Goal: Task Accomplishment & Management: Use online tool/utility

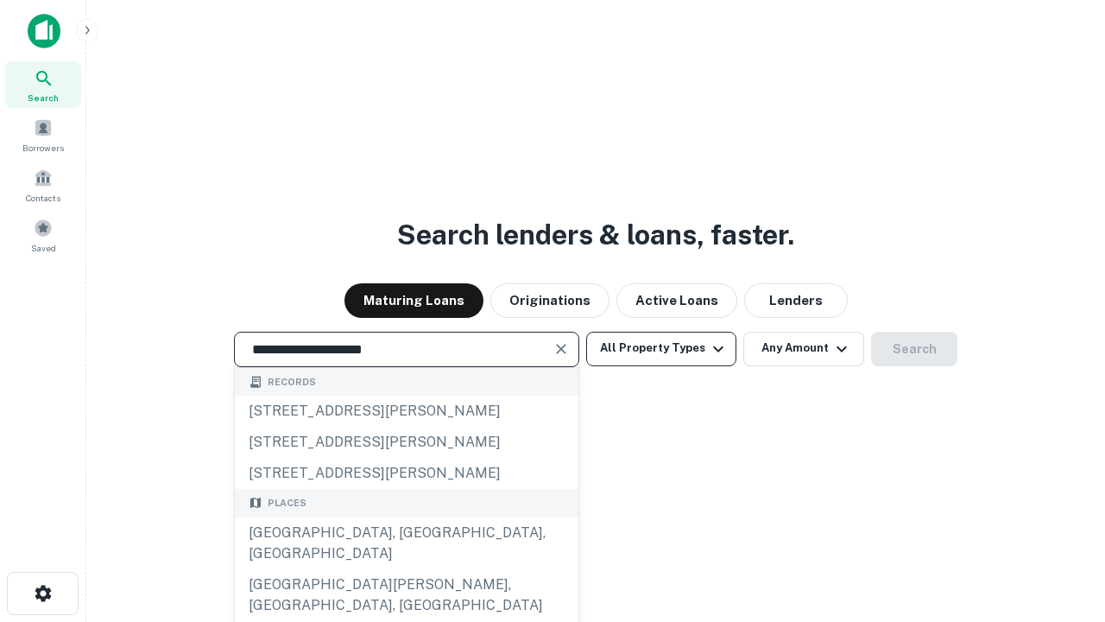
click at [406, 569] on div "Santa Monica, CA, USA" at bounding box center [407, 543] width 344 height 52
type input "**********"
click at [662, 348] on button "All Property Types" at bounding box center [661, 349] width 150 height 35
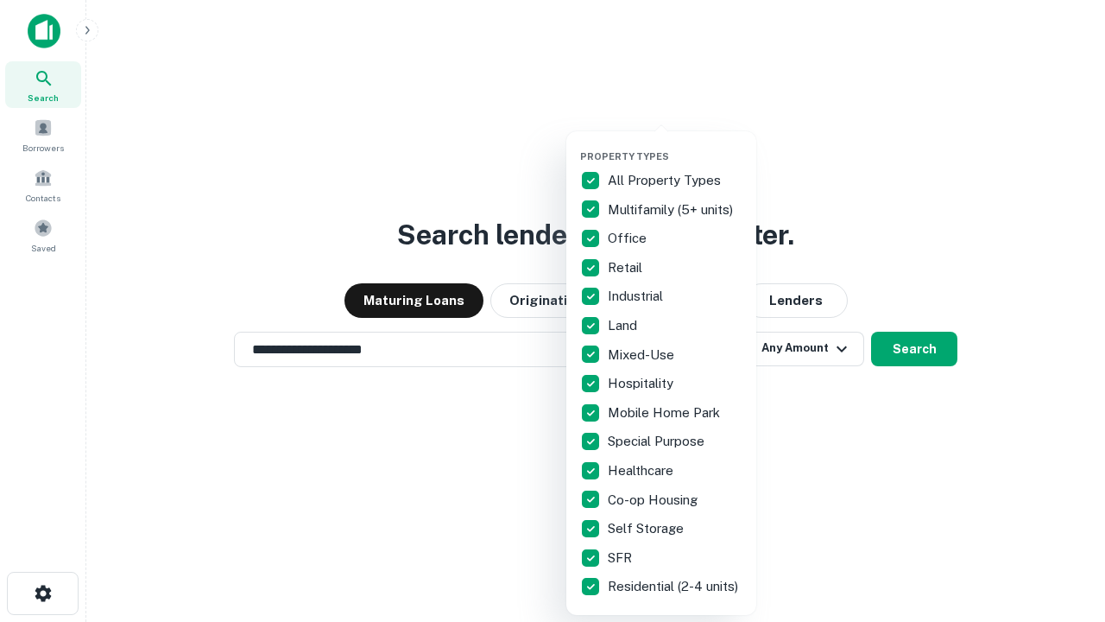
click at [675, 145] on button "button" at bounding box center [675, 145] width 190 height 1
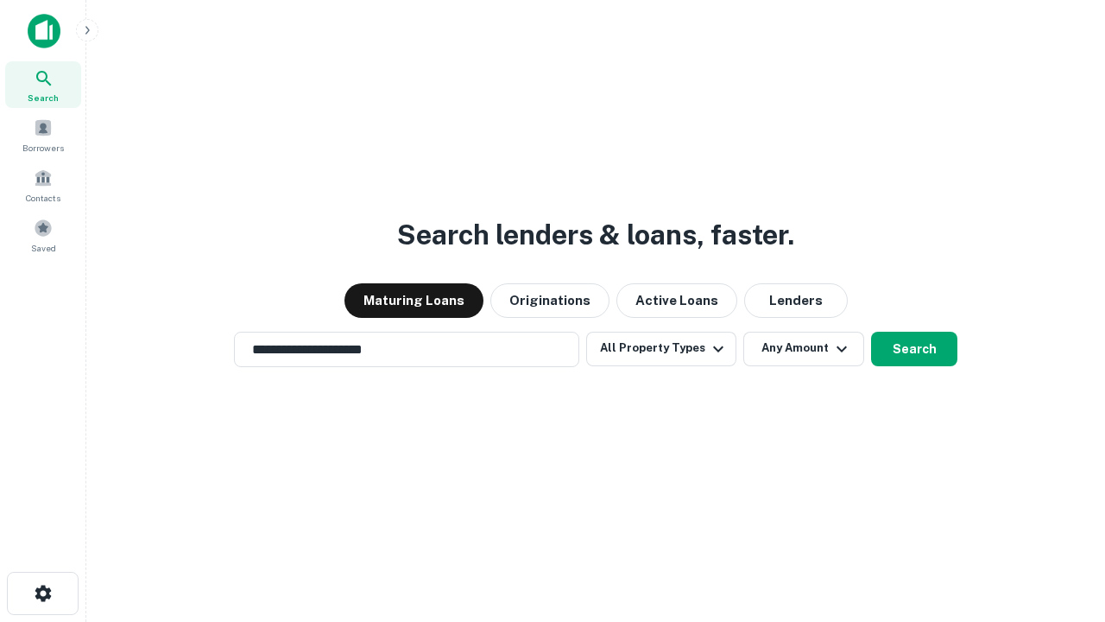
scroll to position [10, 208]
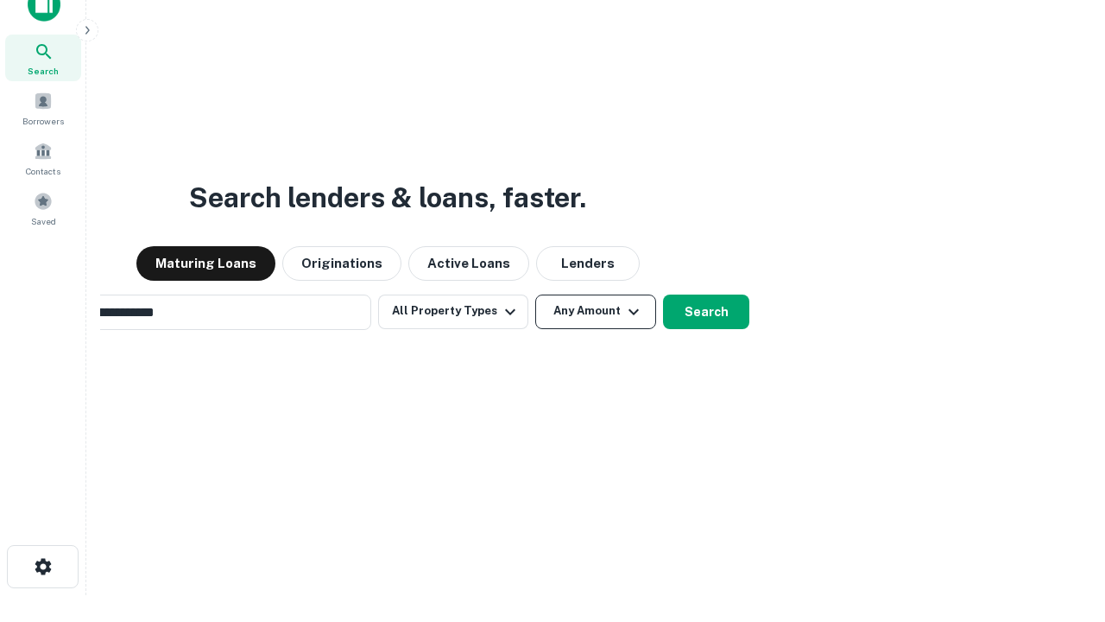
click at [535, 294] on button "Any Amount" at bounding box center [595, 311] width 121 height 35
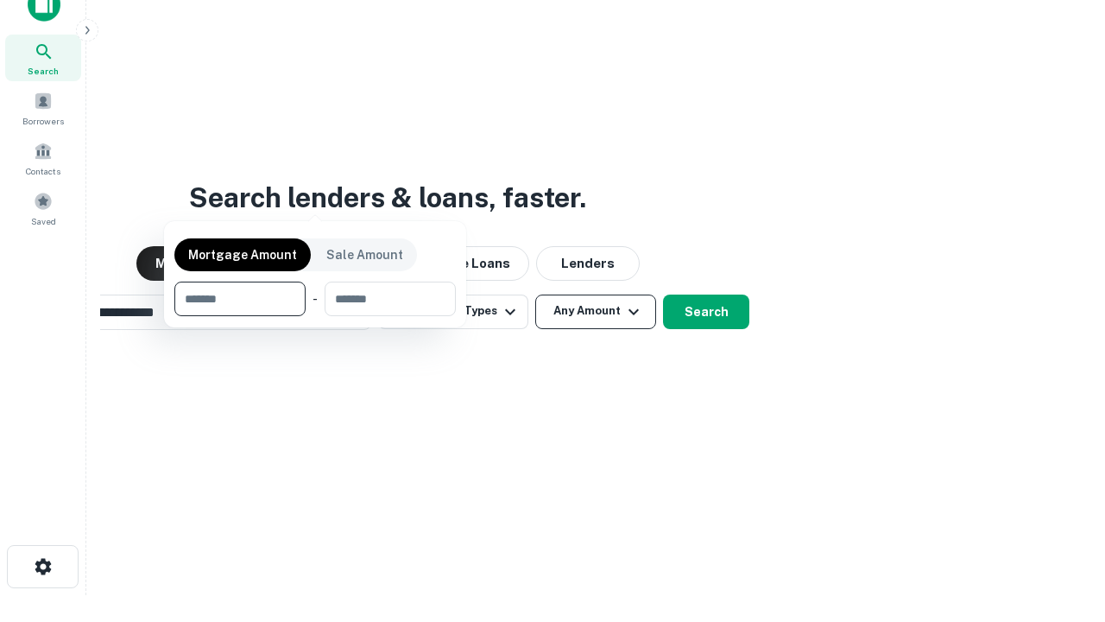
scroll to position [28, 0]
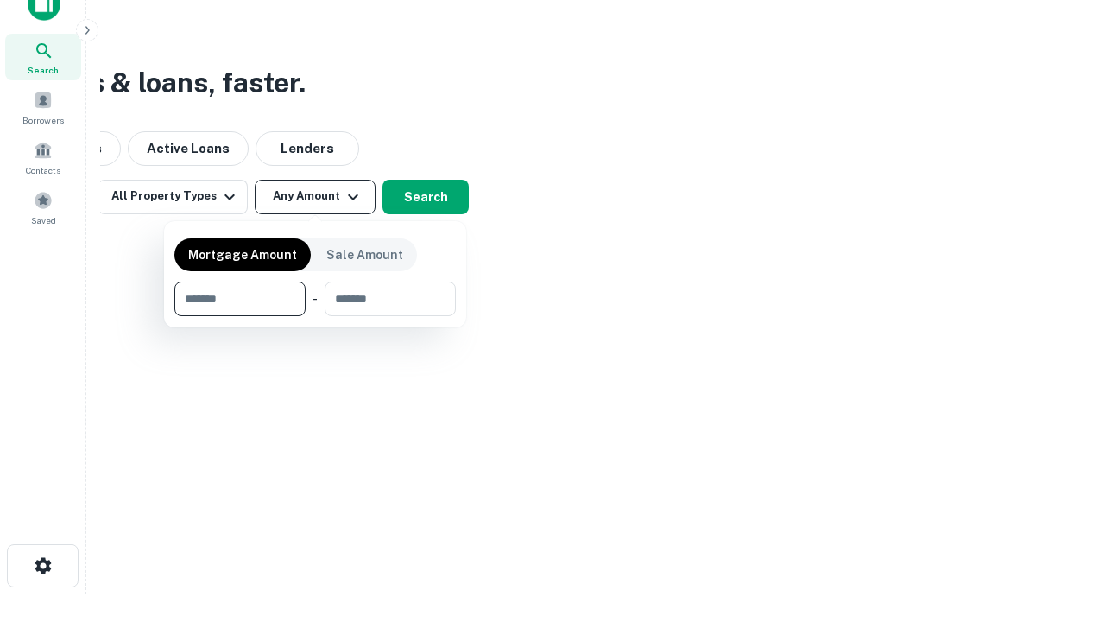
type input "*******"
click at [315, 316] on button "button" at bounding box center [315, 316] width 282 height 1
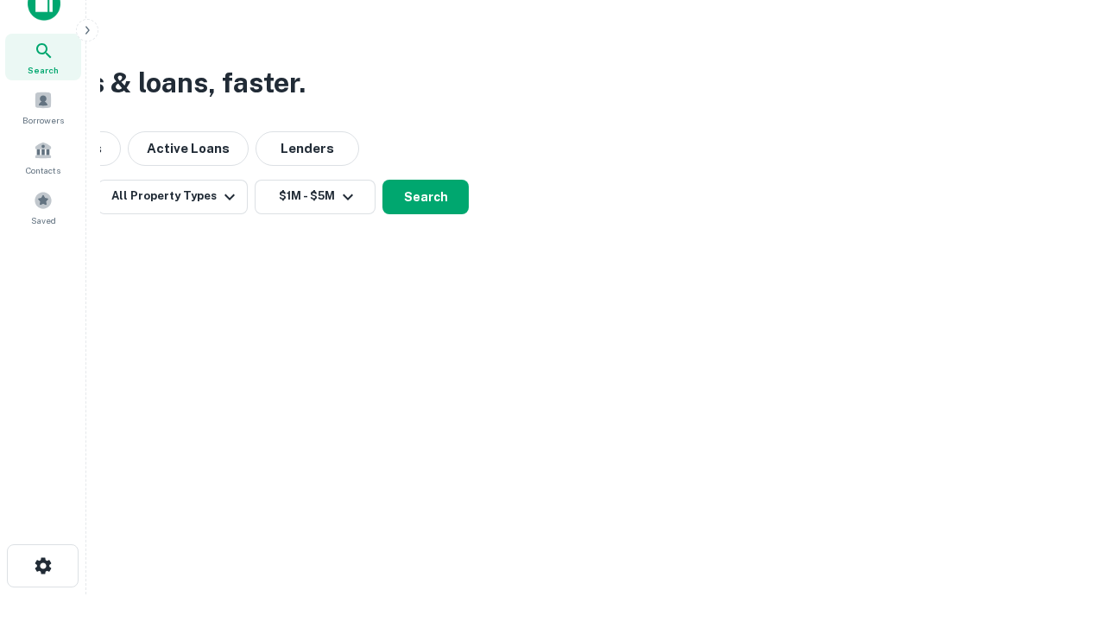
scroll to position [10, 319]
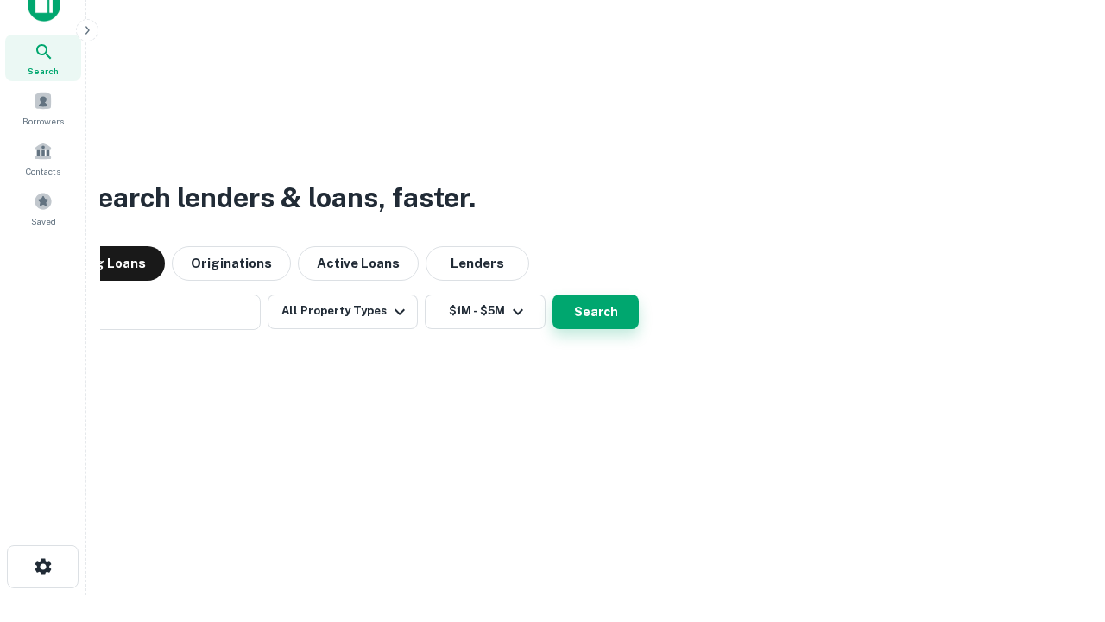
click at [553, 294] on button "Search" at bounding box center [596, 311] width 86 height 35
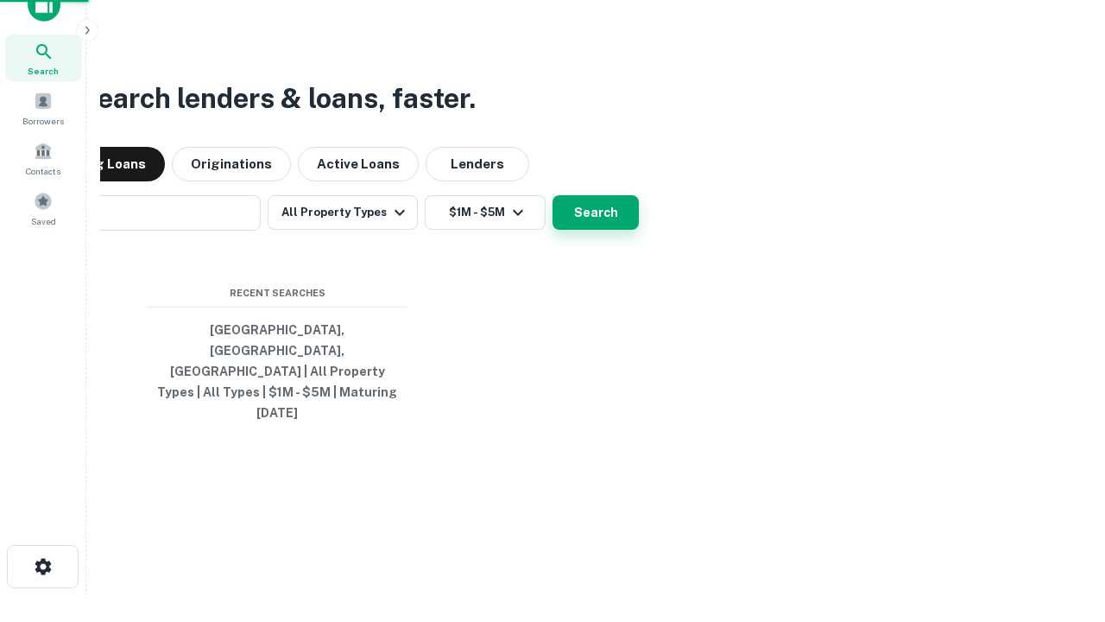
scroll to position [46, 489]
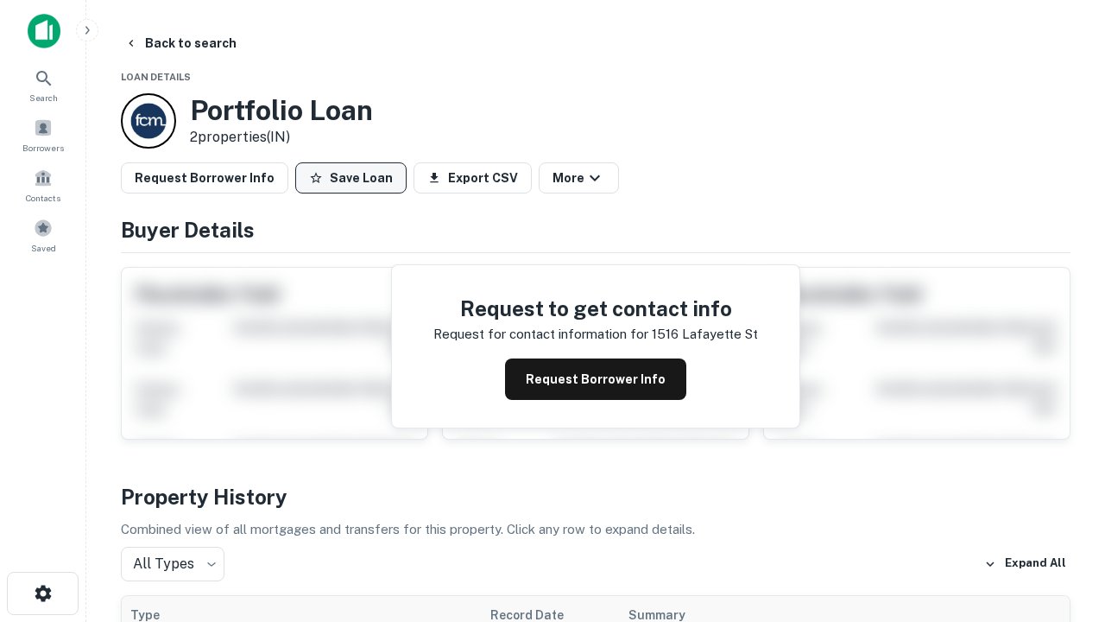
click at [351, 178] on button "Save Loan" at bounding box center [350, 177] width 111 height 31
click at [355, 178] on button "Save Loan" at bounding box center [350, 177] width 111 height 31
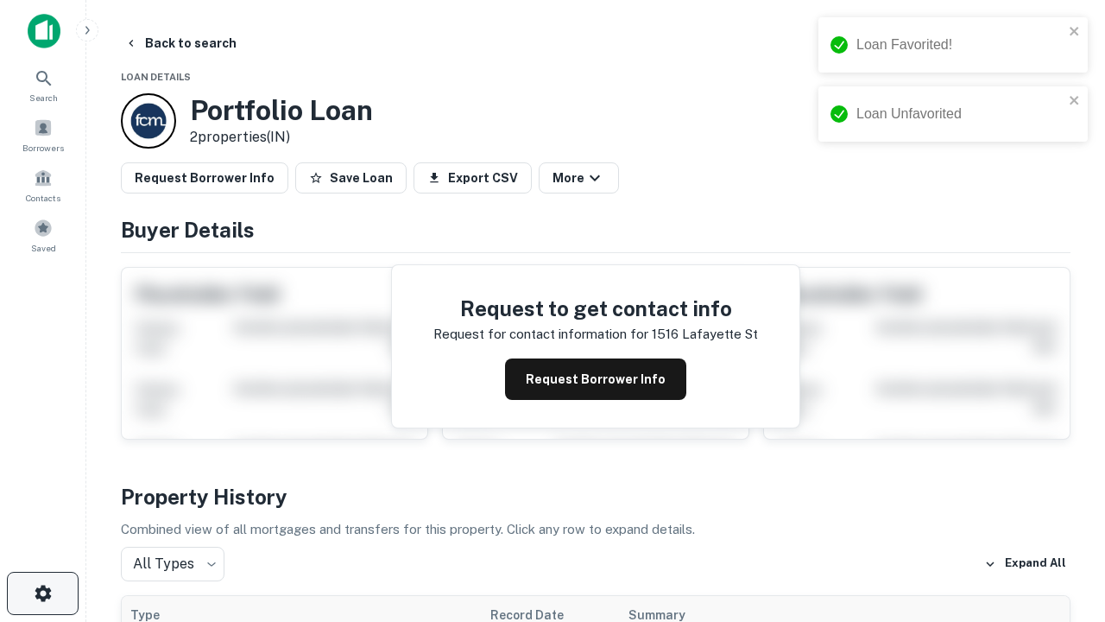
click at [42, 593] on icon "button" at bounding box center [43, 593] width 21 height 21
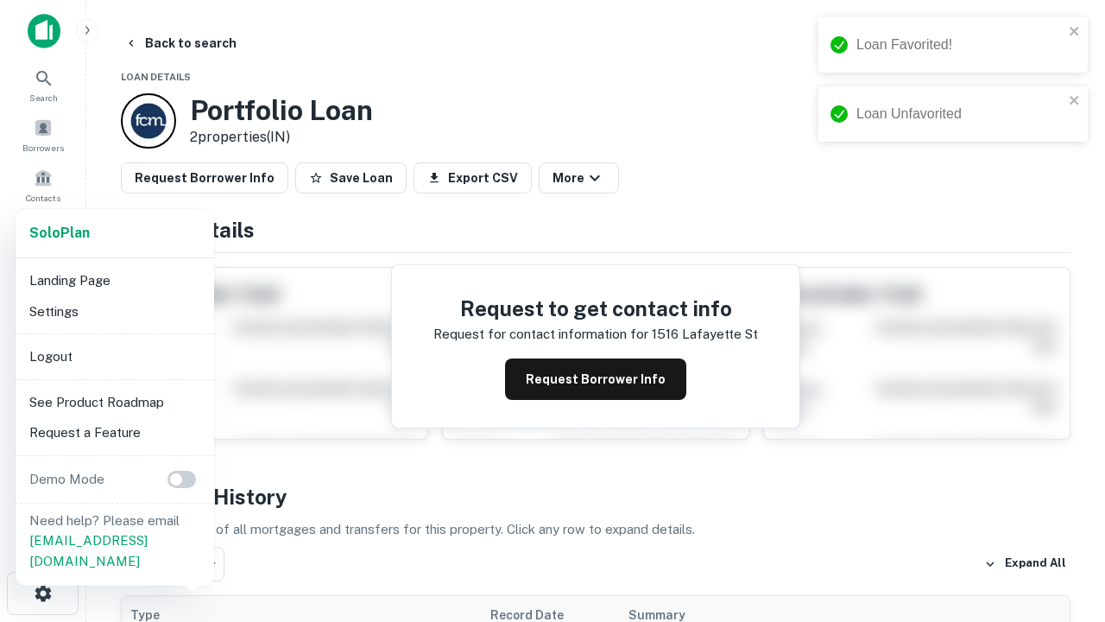
click at [114, 356] on li "Logout" at bounding box center [114, 356] width 185 height 31
